Goal: Task Accomplishment & Management: Manage account settings

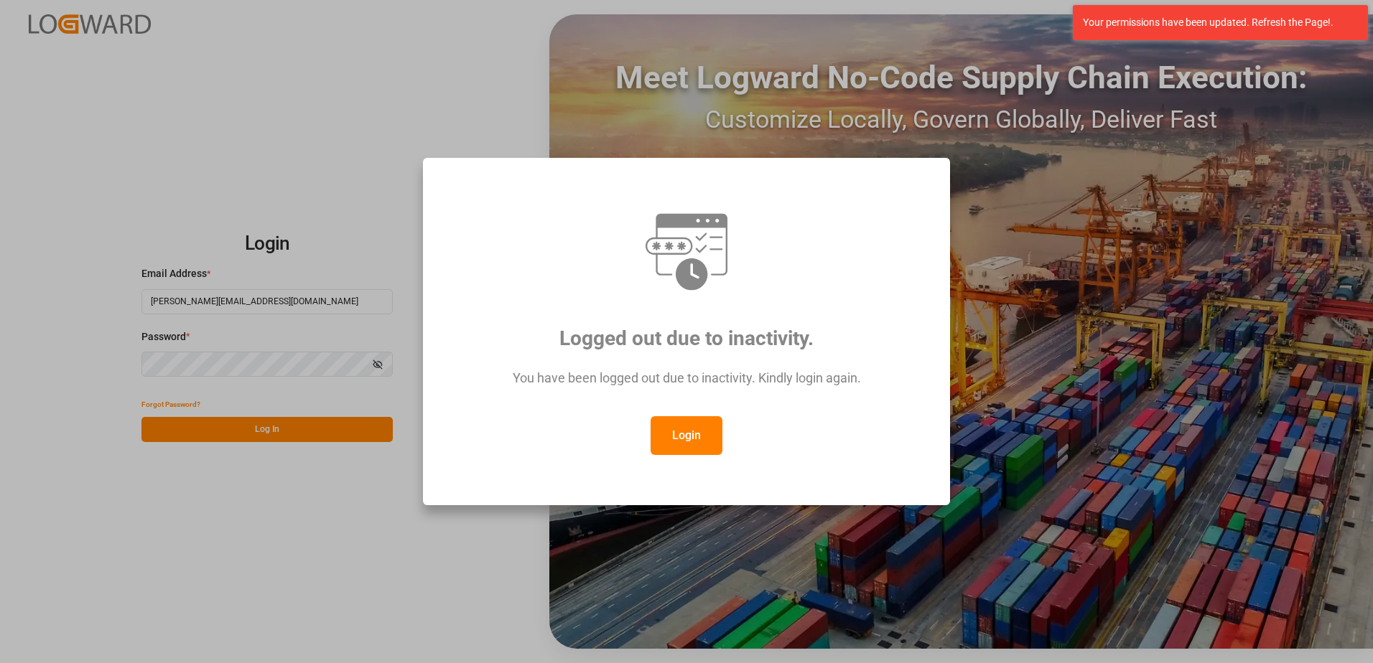
click at [702, 442] on button "Login" at bounding box center [687, 435] width 72 height 39
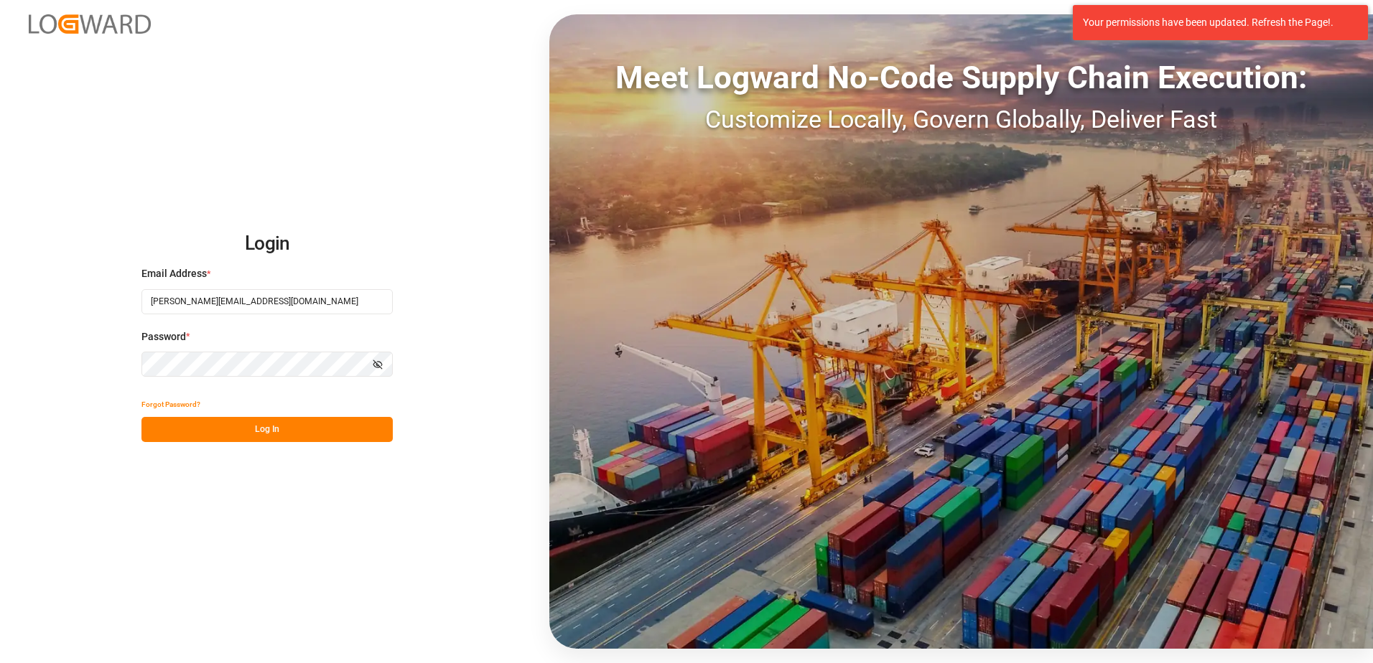
click at [319, 429] on button "Log In" at bounding box center [266, 429] width 251 height 25
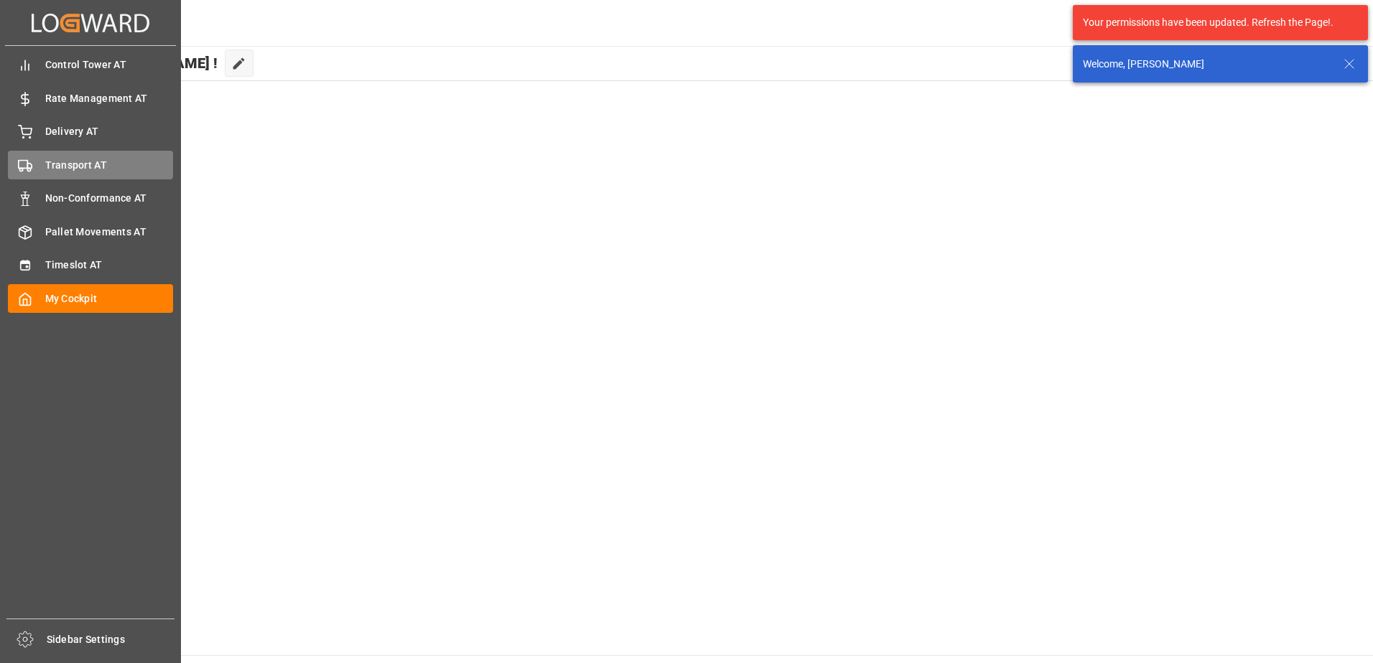
click at [32, 171] on icon at bounding box center [25, 166] width 14 height 14
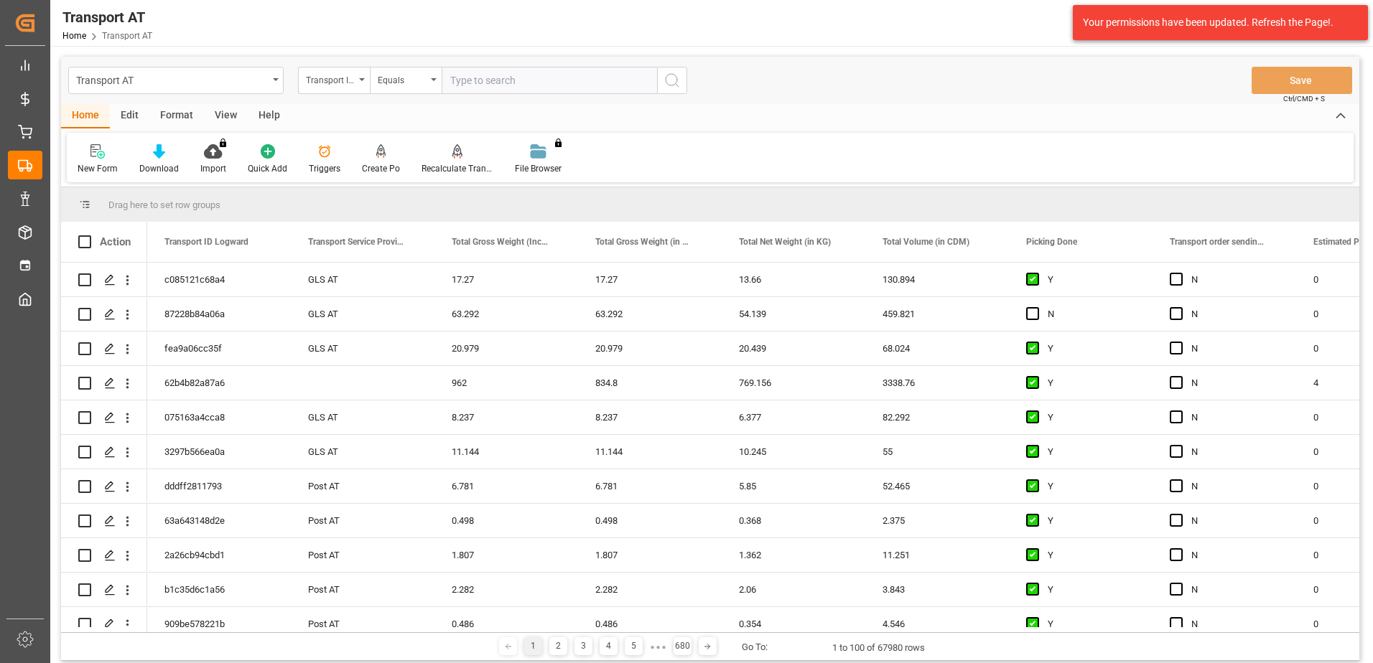
click at [223, 112] on div "View" at bounding box center [226, 116] width 44 height 24
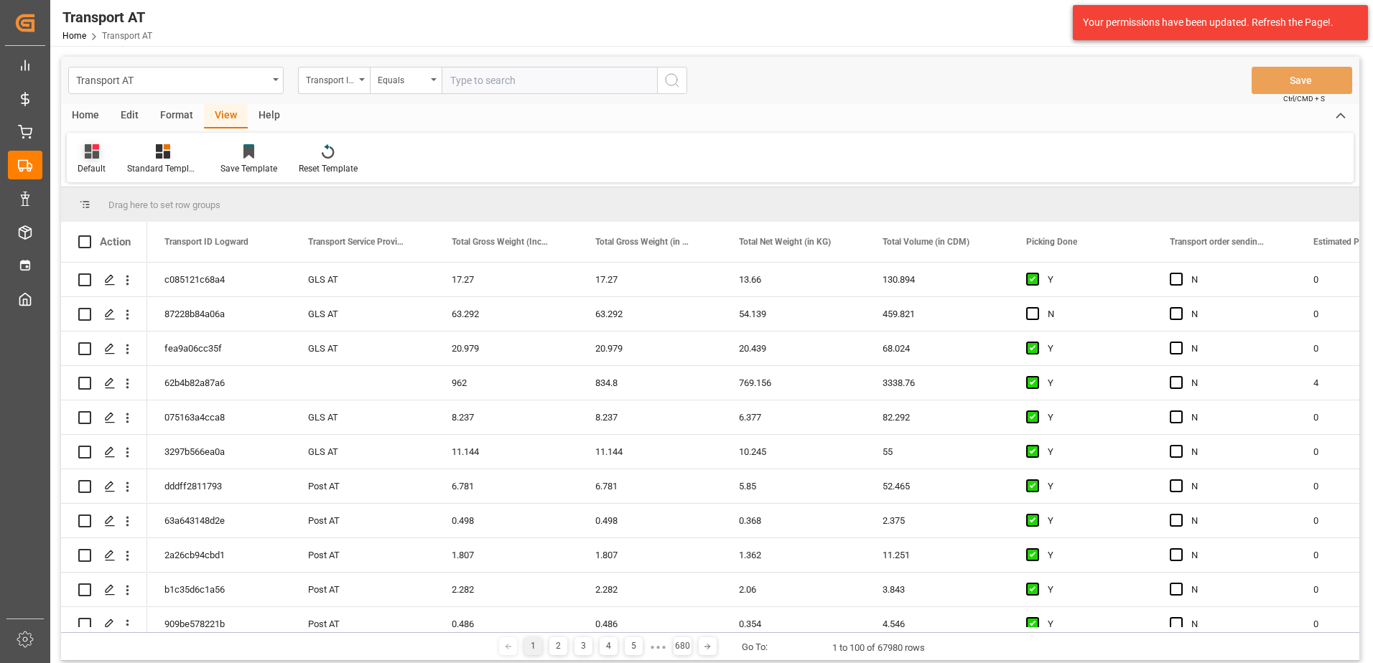
click at [88, 149] on icon at bounding box center [92, 151] width 14 height 14
click at [106, 241] on div "Data" at bounding box center [156, 232] width 157 height 29
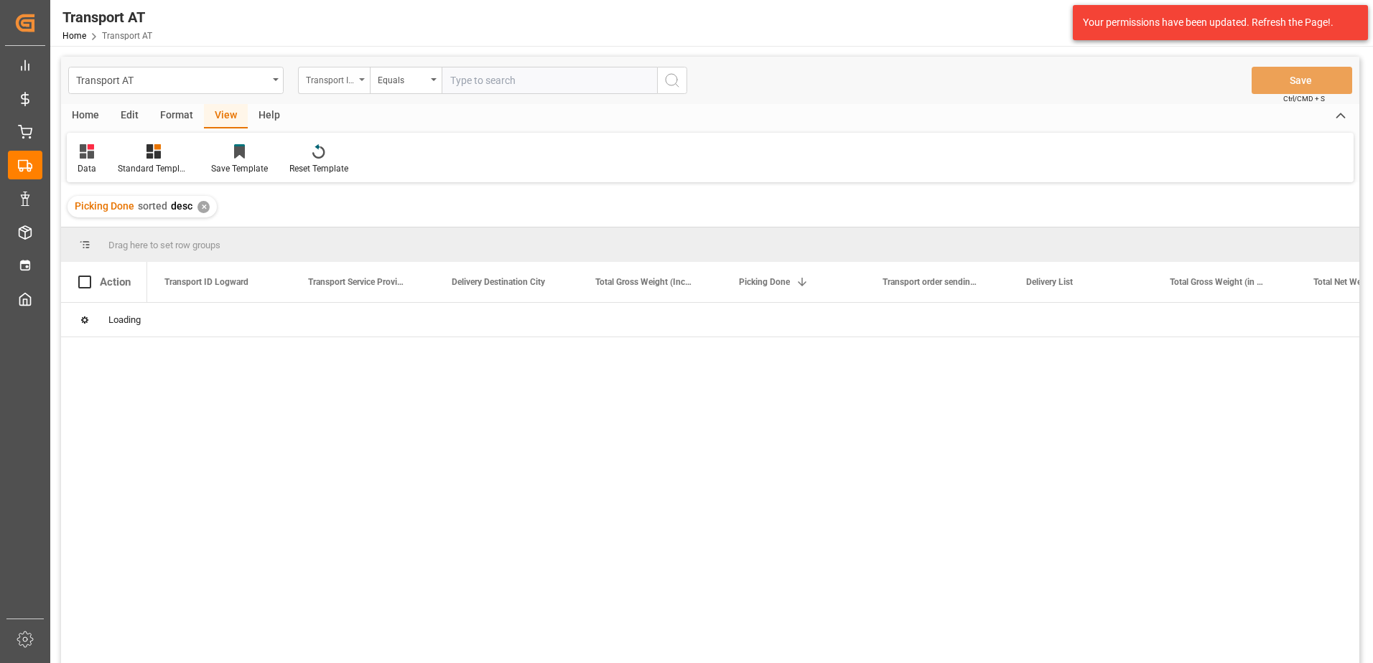
click at [340, 82] on div "Transport ID Logward" at bounding box center [330, 78] width 49 height 17
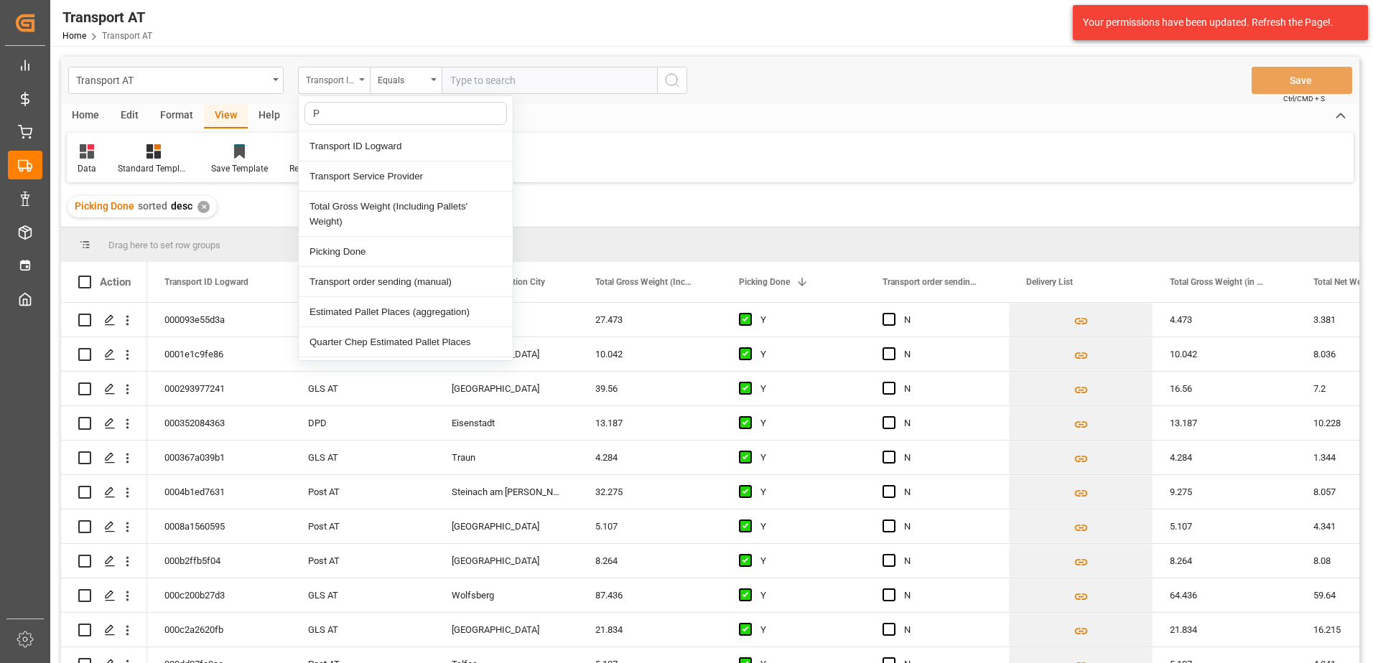
type input "Pi"
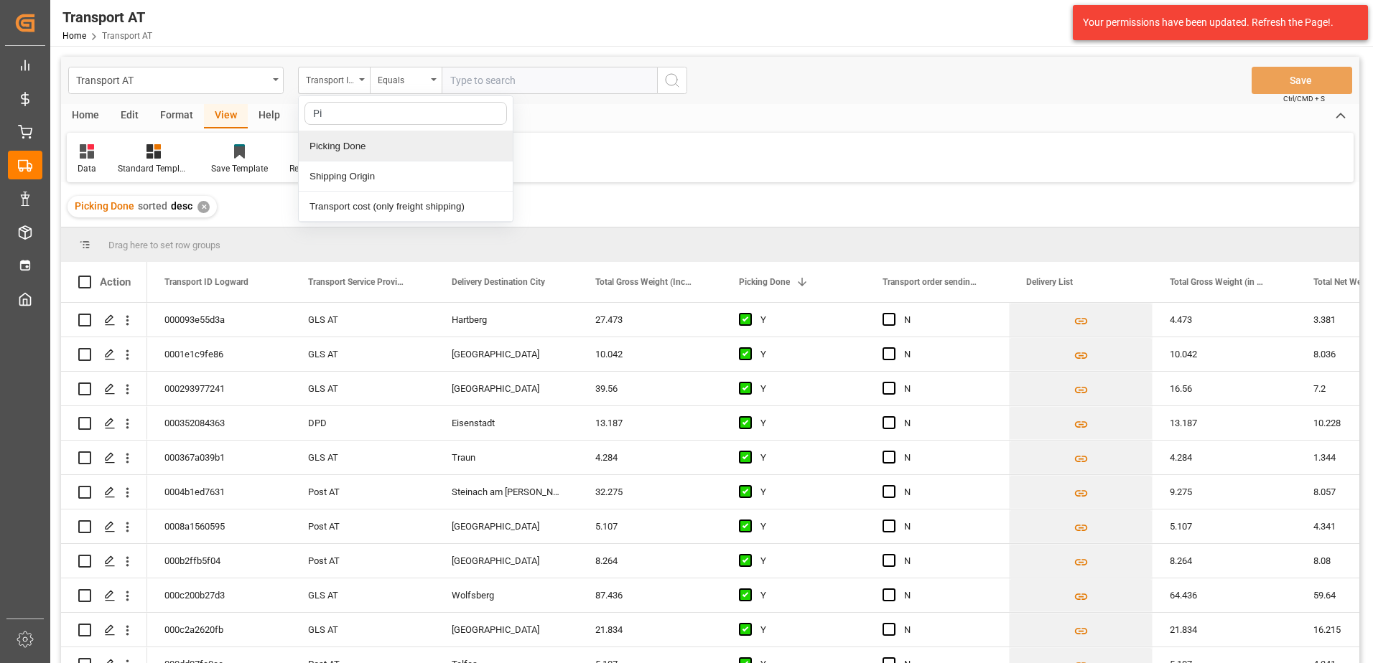
click at [348, 144] on div "Picking Done" at bounding box center [406, 146] width 214 height 30
click at [475, 86] on input "text" at bounding box center [549, 80] width 215 height 27
type input "Y"
click at [343, 78] on div "Picking Done" at bounding box center [330, 78] width 49 height 17
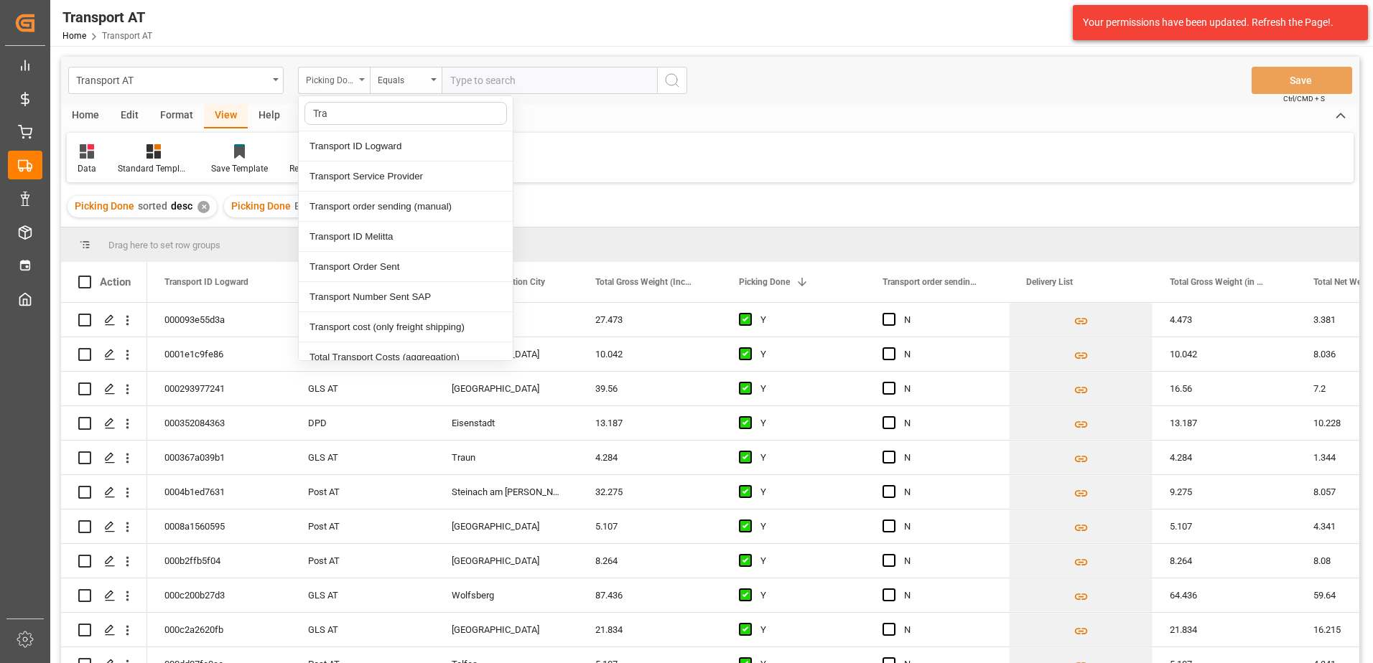
type input "[PERSON_NAME]"
click at [409, 212] on div "Transport order sending (manual)" at bounding box center [406, 207] width 214 height 30
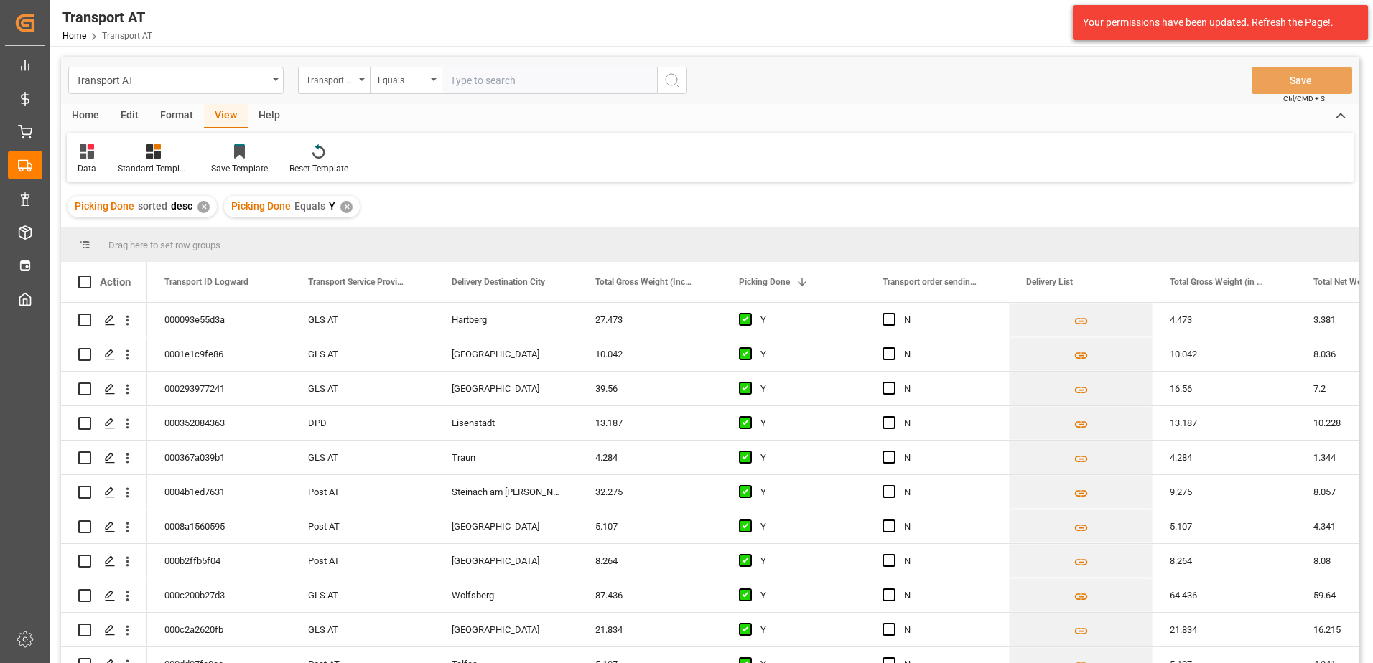
click at [476, 78] on input "text" at bounding box center [549, 80] width 215 height 27
type input "N"
click at [330, 81] on div "Transport order sending (manual)" at bounding box center [330, 78] width 49 height 17
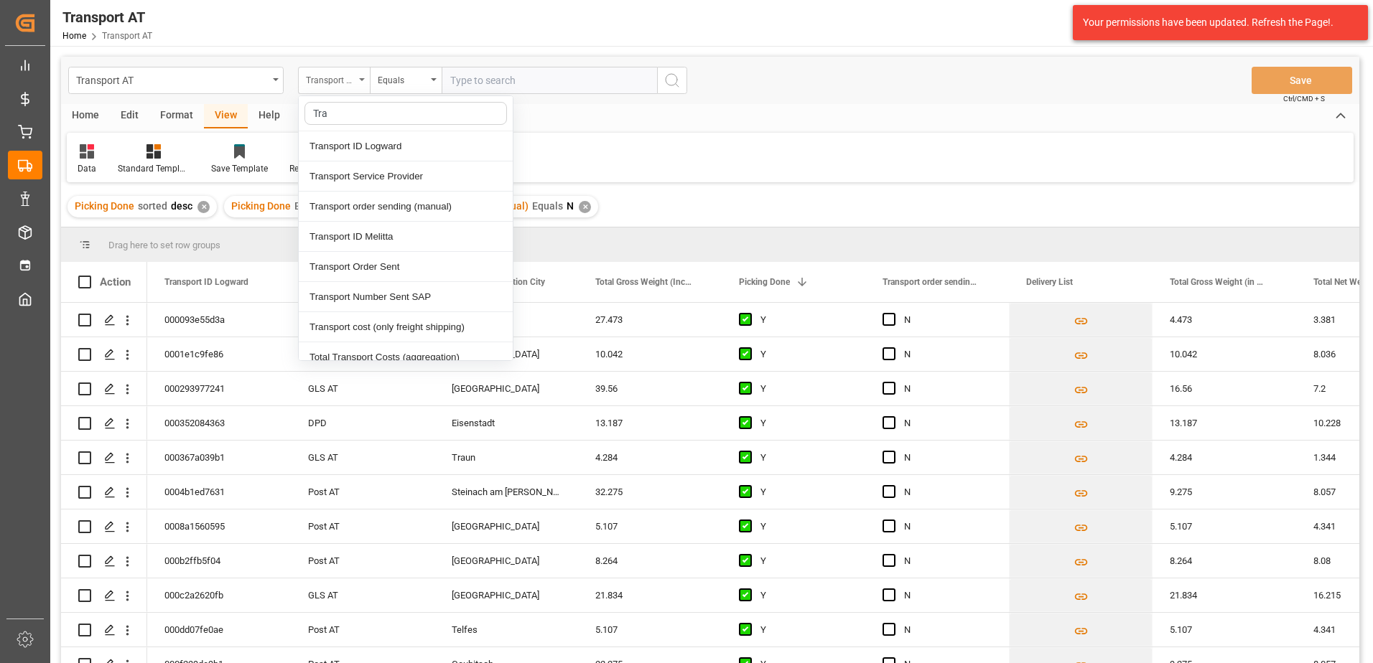
type input "[PERSON_NAME]"
drag, startPoint x: 382, startPoint y: 207, endPoint x: 382, endPoint y: 171, distance: 35.9
click at [382, 171] on div "[PERSON_NAME] Transport ID Logward Transport Service Provider Transport order s…" at bounding box center [405, 228] width 215 height 266
click at [382, 171] on div "Transport Service Provider" at bounding box center [406, 177] width 214 height 30
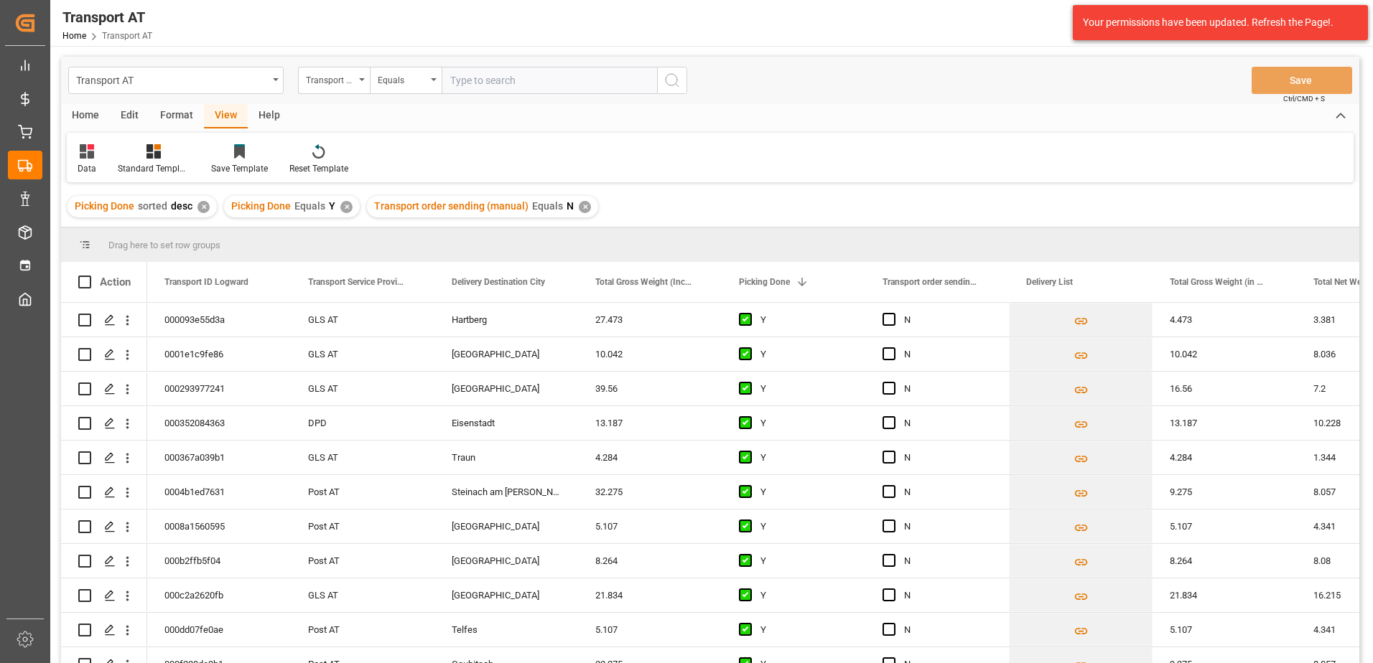
click at [475, 85] on input "text" at bounding box center [549, 80] width 215 height 27
type input "[PERSON_NAME]"
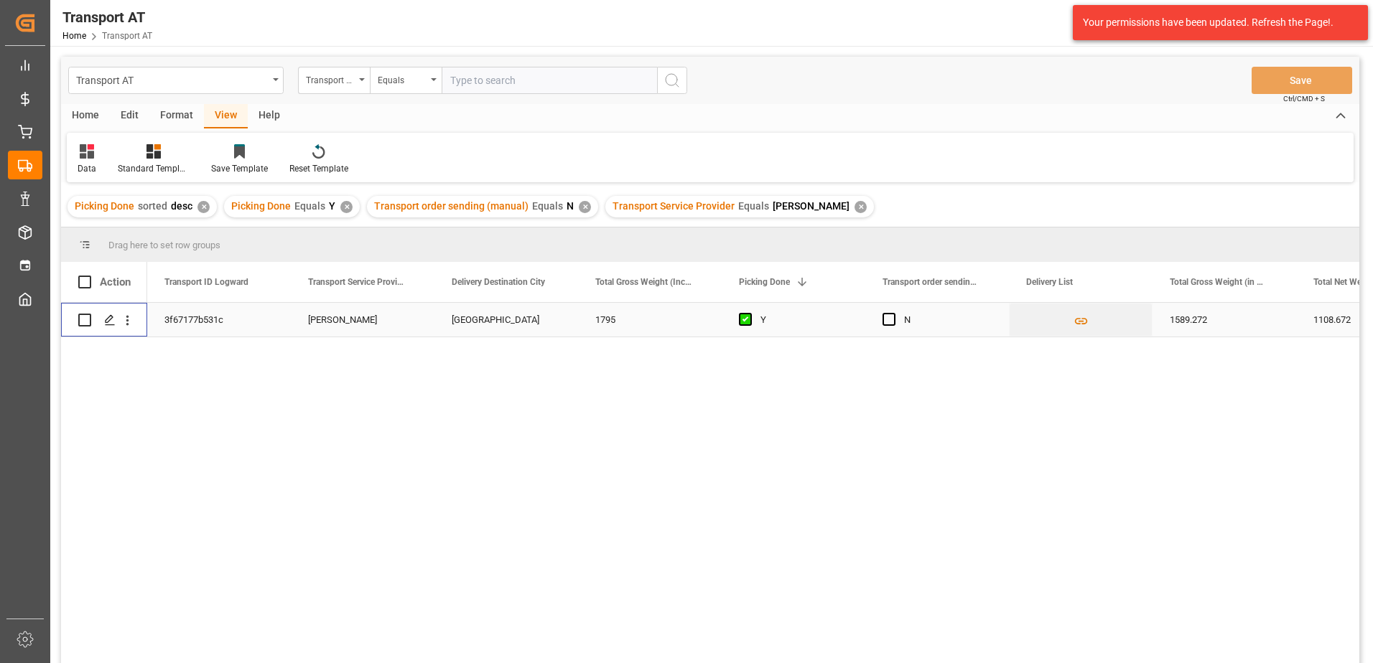
click at [86, 318] on input "Press Space to toggle row selection (unchecked)" at bounding box center [84, 320] width 13 height 13
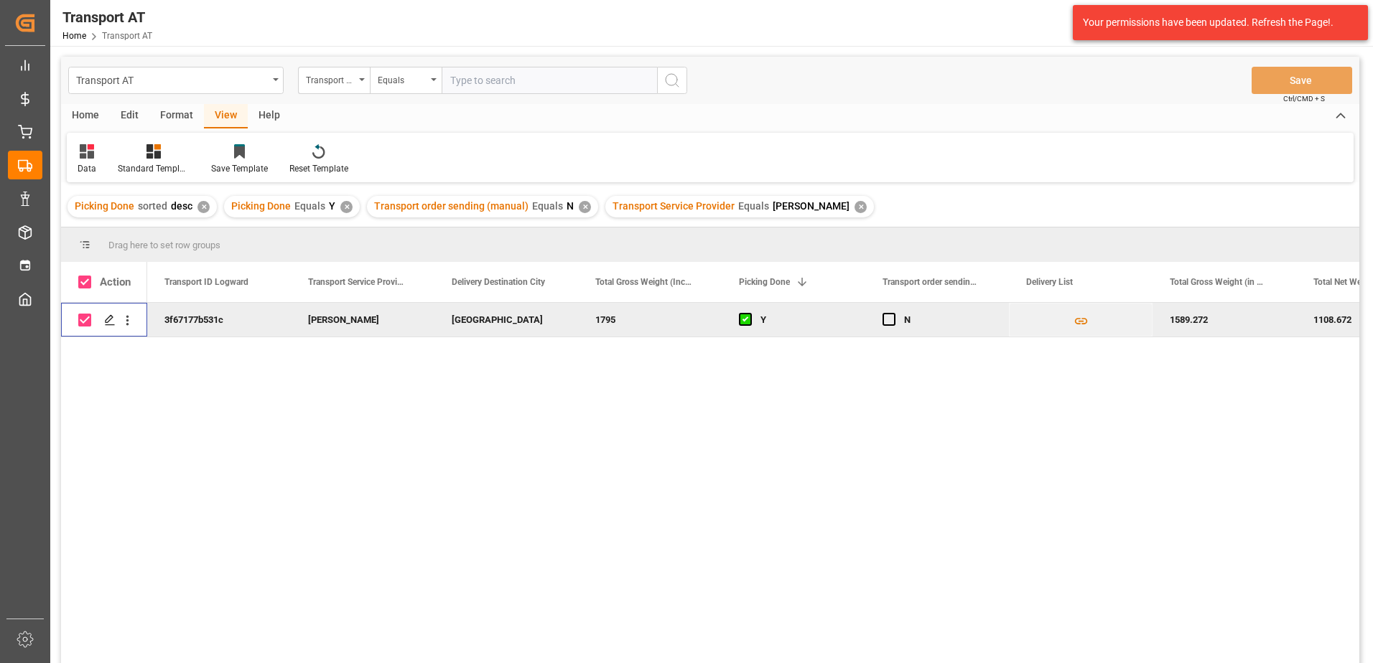
click at [87, 320] on input "Press Space to toggle row selection (checked)" at bounding box center [84, 320] width 13 height 13
checkbox input "false"
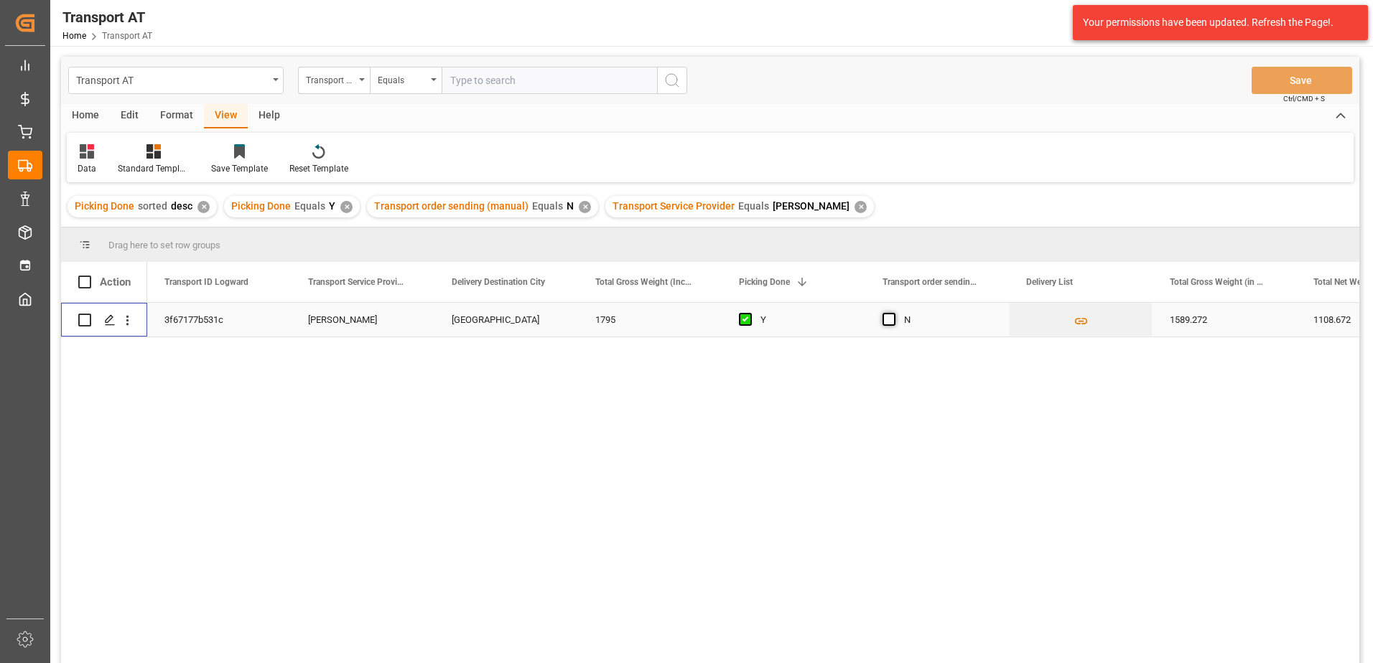
click at [891, 320] on span "Press SPACE to select this row." at bounding box center [888, 319] width 13 height 13
click at [893, 313] on input "Press SPACE to select this row." at bounding box center [893, 313] width 0 height 0
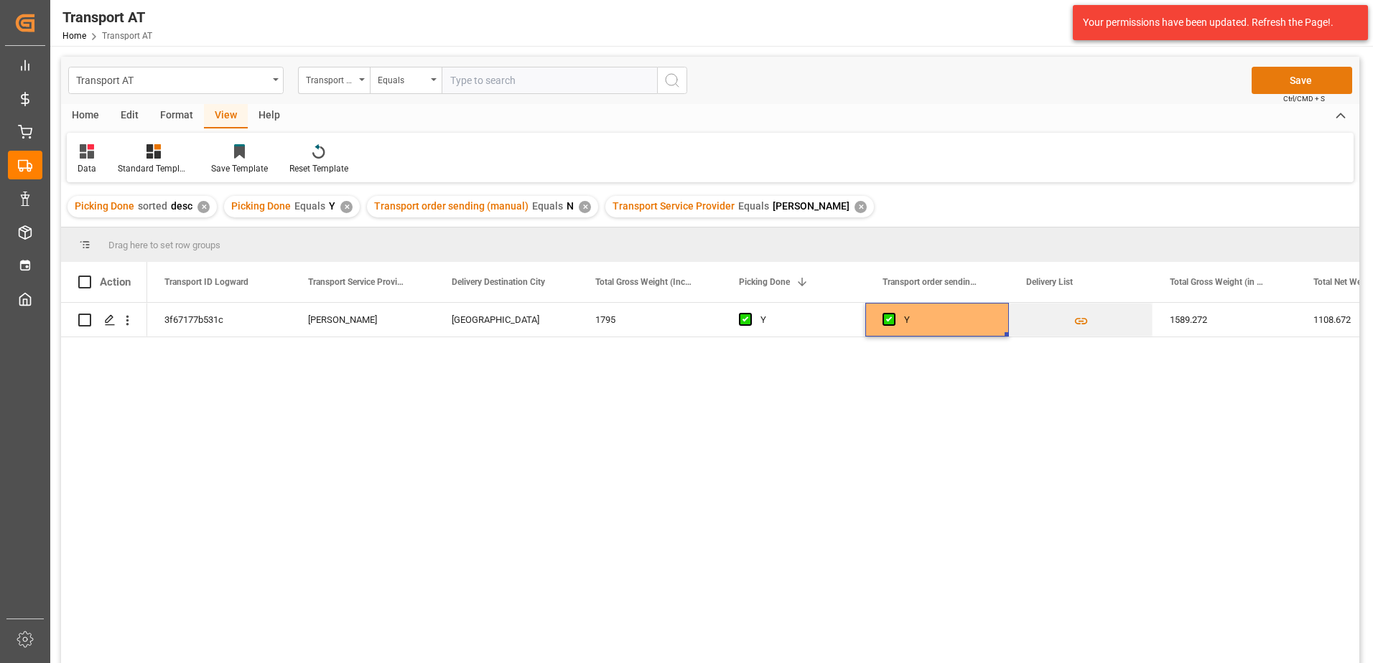
click at [1290, 77] on button "Save" at bounding box center [1302, 80] width 101 height 27
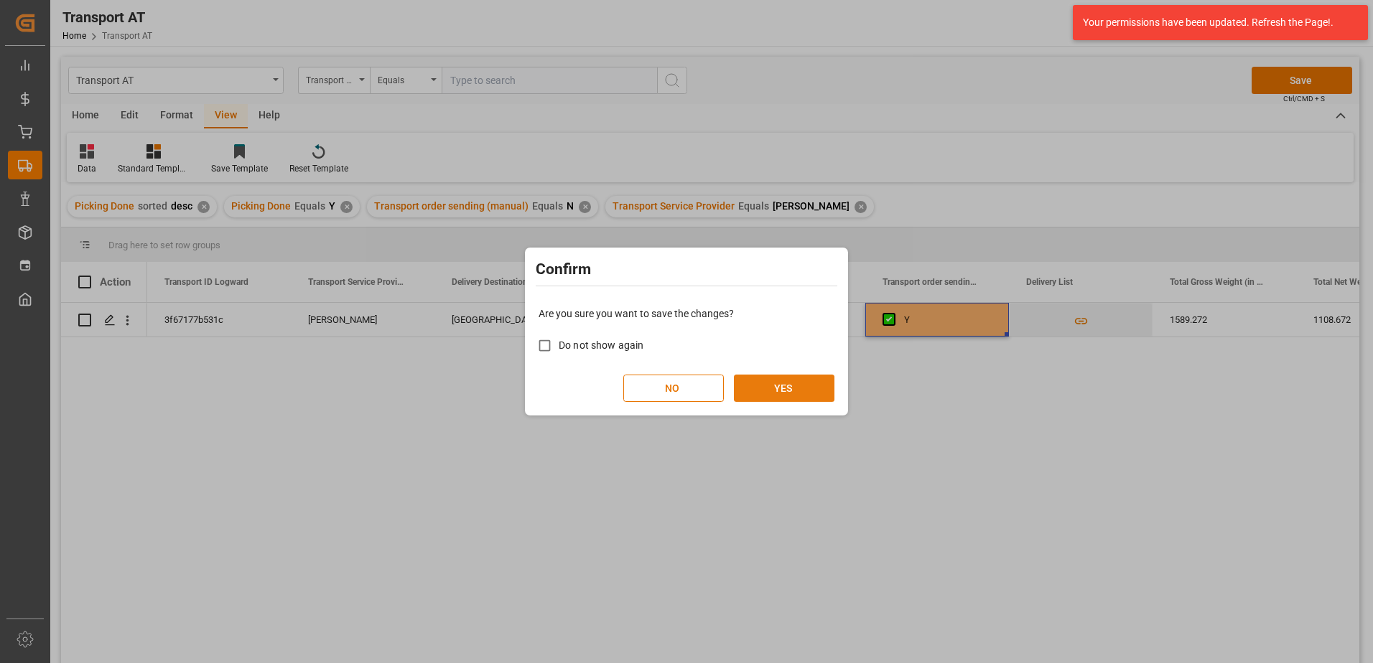
click at [798, 387] on button "YES" at bounding box center [784, 388] width 101 height 27
